Goal: Task Accomplishment & Management: Use online tool/utility

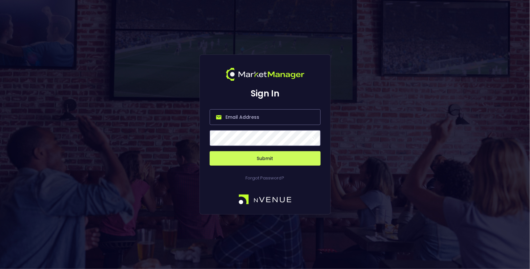
type input "[EMAIL_ADDRESS][DOMAIN_NAME]"
click at [264, 164] on button "Submit" at bounding box center [265, 158] width 111 height 14
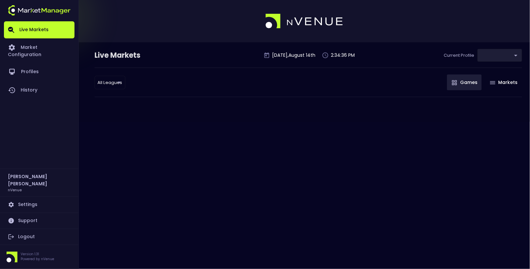
type input "0d810fa5-e353-4d9c-b11d-31f095cae871"
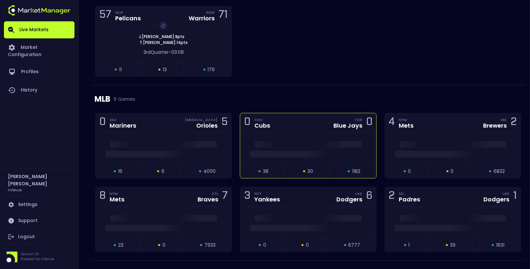
scroll to position [806, 0]
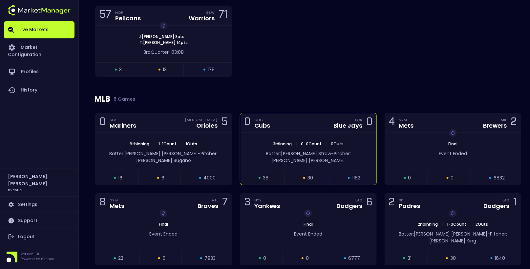
click at [300, 120] on div "0 CHC Cubs TOR Blue Jays 0" at bounding box center [308, 123] width 136 height 20
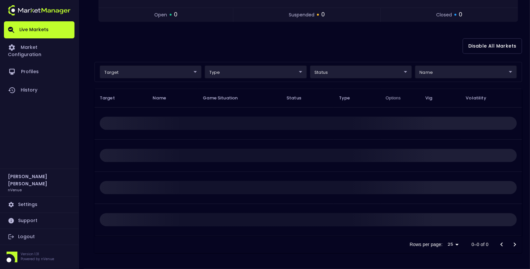
scroll to position [0, 0]
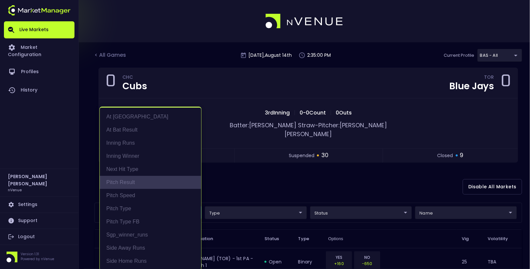
click at [137, 179] on li "Pitch Result" at bounding box center [150, 182] width 101 height 13
type input "Pitch Result"
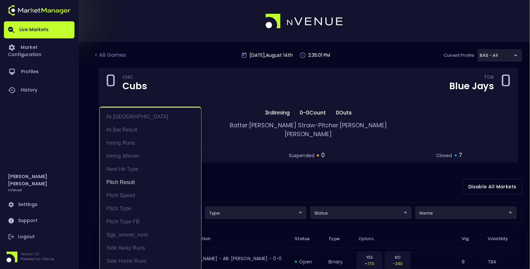
scroll to position [1, 0]
click at [454, 203] on div at bounding box center [265, 134] width 530 height 269
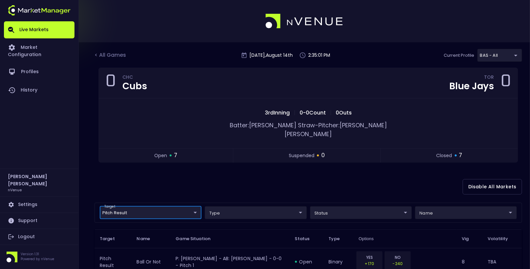
scroll to position [0, 0]
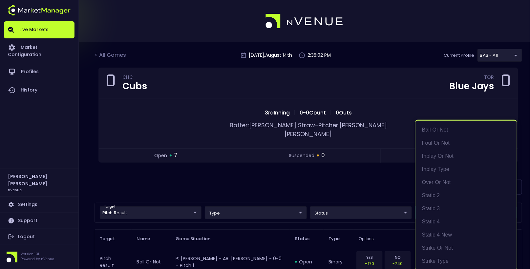
drag, startPoint x: 440, startPoint y: 222, endPoint x: 440, endPoint y: 232, distance: 9.5
click at [440, 232] on ul "ball or not foul or not inplay or not inplay type over or not static 2 static 3…" at bounding box center [465, 196] width 101 height 150
click at [435, 224] on li "static 4" at bounding box center [465, 221] width 101 height 13
type input "static 4"
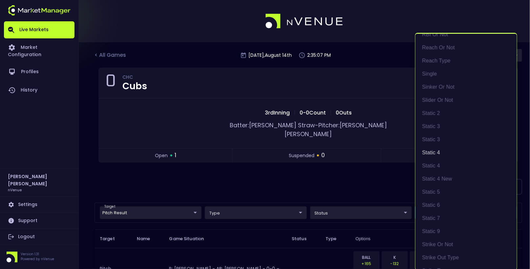
scroll to position [1, 0]
click at [342, 171] on div at bounding box center [265, 134] width 530 height 269
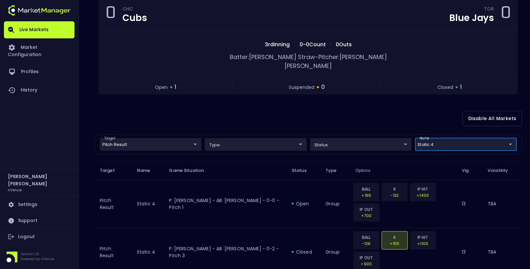
scroll to position [75, 0]
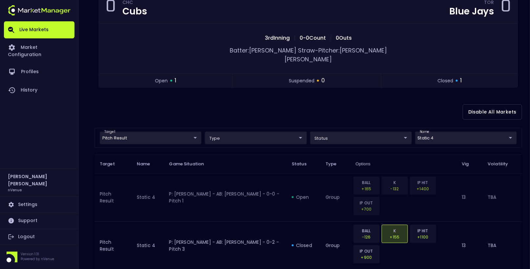
click at [384, 197] on div "BALL +165 K -132 IP HIT +1400 IP OUT +700" at bounding box center [401, 196] width 99 height 41
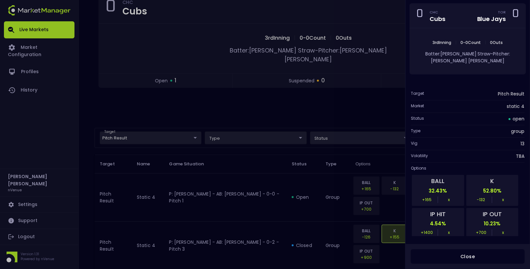
click at [381, 190] on div at bounding box center [265, 134] width 530 height 269
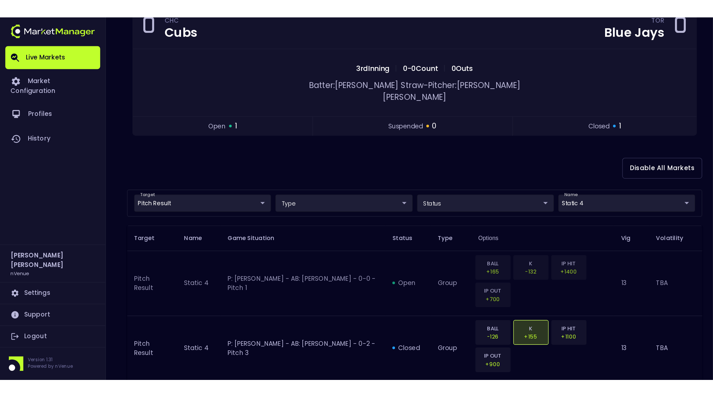
scroll to position [98, 0]
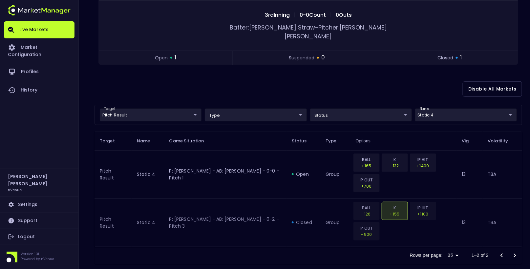
click at [382, 193] on div "BALL -126 K +155 IP HIT +1100 IP OUT +900" at bounding box center [401, 173] width 99 height 41
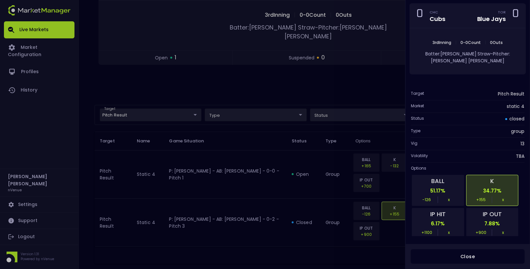
click at [355, 176] on div at bounding box center [265, 134] width 530 height 269
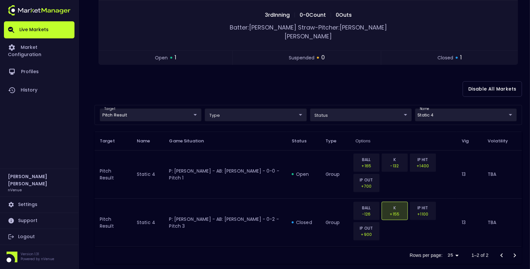
click at [382, 73] on div "Disable All Markets" at bounding box center [307, 89] width 427 height 32
